Goal: Check status: Check status

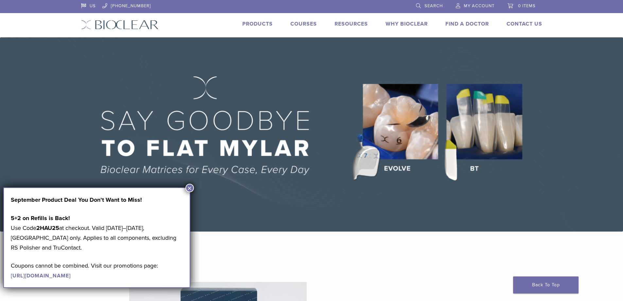
click at [480, 6] on span "My Account" at bounding box center [479, 5] width 31 height 5
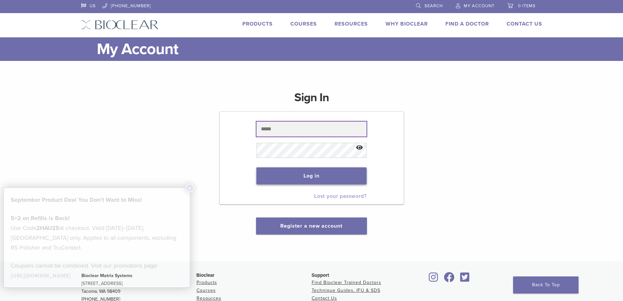
type input "**********"
click at [322, 177] on button "Log in" at bounding box center [312, 175] width 110 height 17
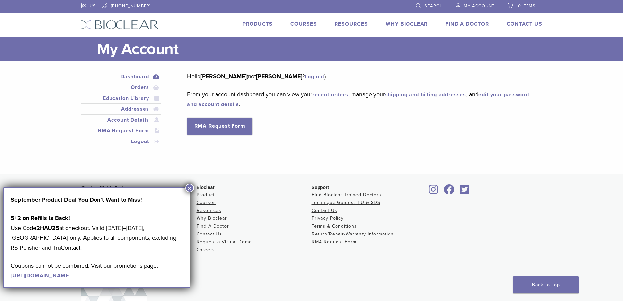
click at [325, 95] on link "recent orders" at bounding box center [331, 94] width 36 height 7
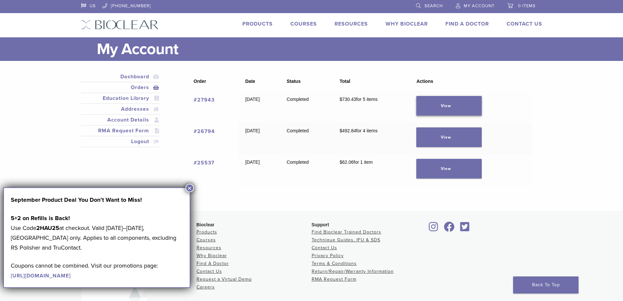
click at [459, 108] on link "View" at bounding box center [449, 106] width 65 height 20
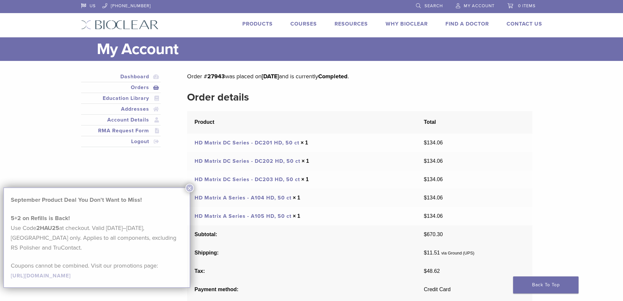
click at [246, 143] on link "HD Matrix DC Series - DC201 HD, 50 ct" at bounding box center [247, 142] width 105 height 7
